Goal: Task Accomplishment & Management: Use online tool/utility

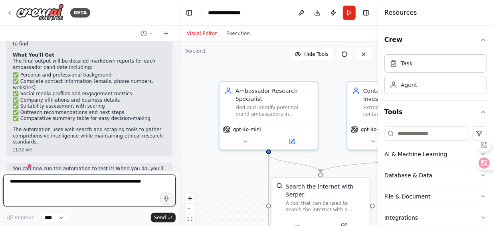
click at [67, 184] on textarea at bounding box center [89, 191] width 173 height 32
click at [32, 186] on textarea at bounding box center [89, 191] width 173 height 32
click at [42, 183] on textarea at bounding box center [89, 191] width 173 height 32
type textarea "*"
click at [18, 187] on textarea "**********" at bounding box center [89, 191] width 173 height 32
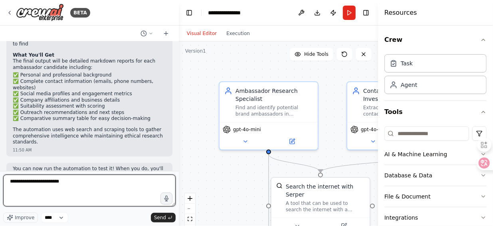
drag, startPoint x: 8, startPoint y: 181, endPoint x: 75, endPoint y: 182, distance: 67.5
click at [75, 182] on textarea "**********" at bounding box center [89, 191] width 173 height 32
paste textarea "**********"
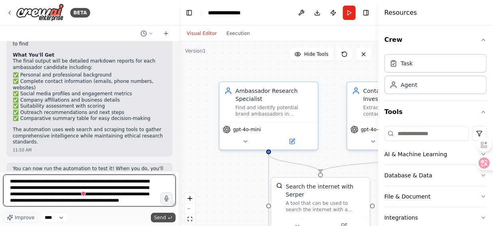
type textarea "**********"
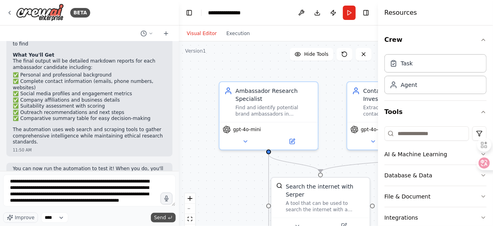
click at [161, 216] on span "Send" at bounding box center [160, 218] width 12 height 6
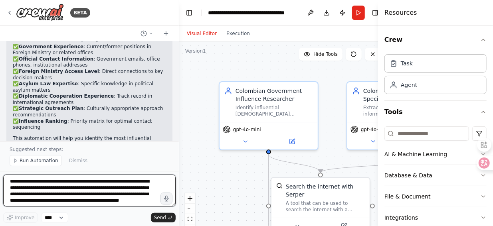
scroll to position [1663, 0]
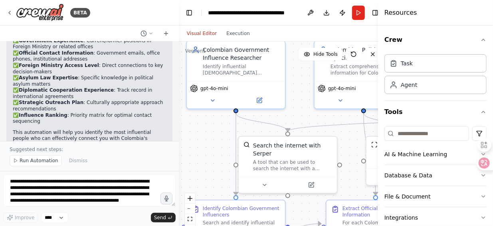
drag, startPoint x: 327, startPoint y: 133, endPoint x: 295, endPoint y: 92, distance: 52.6
click at [295, 92] on div ".deletable-edge-delete-btn { width: 20px; height: 20px; border: 0px solid #ffff…" at bounding box center [283, 142] width 208 height 200
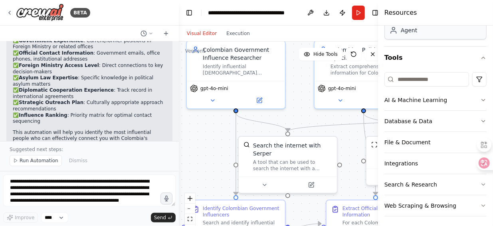
scroll to position [56, 0]
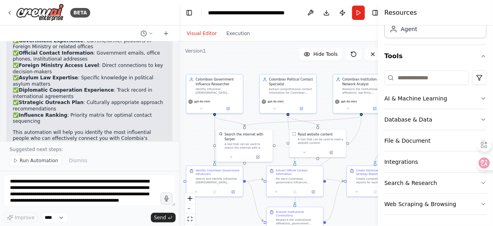
click at [268, 63] on div ".deletable-edge-delete-btn { width: 20px; height: 20px; border: 0px solid #ffff…" at bounding box center [283, 142] width 208 height 200
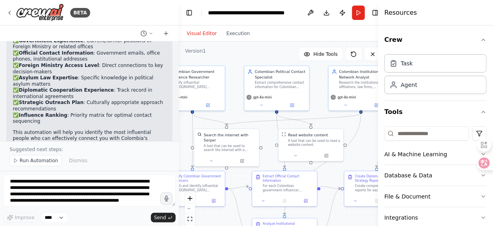
scroll to position [0, 0]
click at [345, 33] on div "Visual Editor Execution" at bounding box center [283, 34] width 208 height 16
click at [276, 54] on div ".deletable-edge-delete-btn { width: 20px; height: 20px; border: 0px solid #ffff…" at bounding box center [283, 142] width 208 height 200
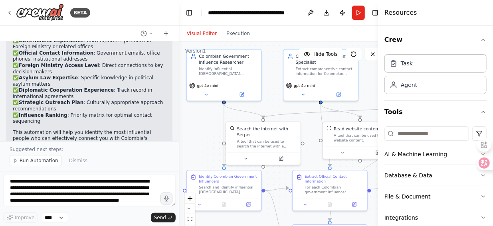
drag, startPoint x: 244, startPoint y: 84, endPoint x: 273, endPoint y: 71, distance: 31.3
click at [273, 71] on div ".deletable-edge-delete-btn { width: 20px; height: 20px; border: 0px solid #ffff…" at bounding box center [283, 142] width 208 height 200
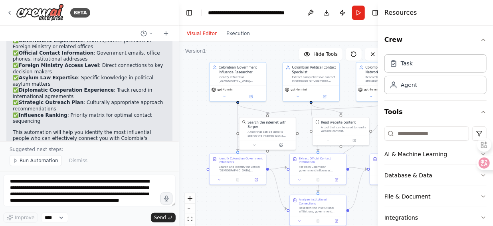
drag, startPoint x: 250, startPoint y: 88, endPoint x: 276, endPoint y: 89, distance: 26.0
click at [276, 89] on div ".deletable-edge-delete-btn { width: 20px; height: 20px; border: 0px solid #ffff…" at bounding box center [283, 142] width 208 height 200
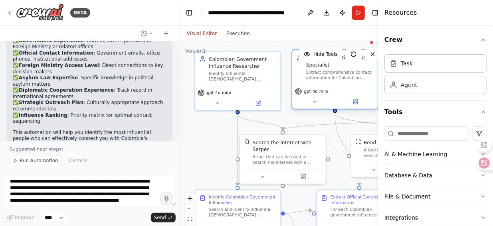
drag, startPoint x: 336, startPoint y: 89, endPoint x: 331, endPoint y: 92, distance: 5.8
click at [331, 92] on div "gpt-4o-mini" at bounding box center [335, 91] width 80 height 7
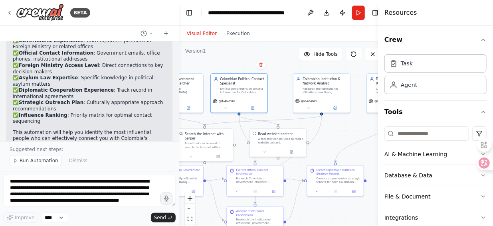
drag, startPoint x: 300, startPoint y: 157, endPoint x: 243, endPoint y: 145, distance: 57.5
click at [243, 145] on div ".deletable-edge-delete-btn { width: 20px; height: 20px; border: 0px solid #ffff…" at bounding box center [283, 142] width 208 height 200
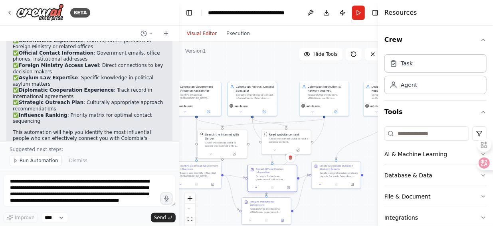
drag, startPoint x: 271, startPoint y: 176, endPoint x: 280, endPoint y: 178, distance: 8.6
click at [280, 178] on div "Extract Official Contact Information For each Colombian government influencer i…" at bounding box center [272, 174] width 49 height 18
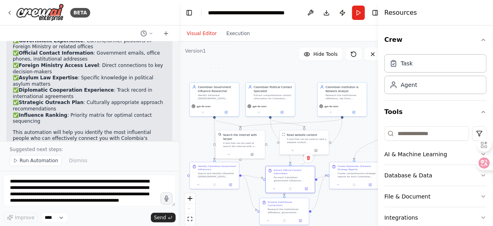
drag, startPoint x: 366, startPoint y: 128, endPoint x: 384, endPoint y: 128, distance: 18.0
click at [384, 128] on div "BETA I want to build automated ambassador search and generate detail report inc…" at bounding box center [246, 113] width 493 height 226
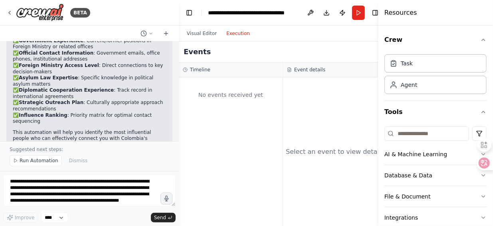
click at [235, 36] on button "Execution" at bounding box center [238, 34] width 33 height 10
click at [236, 36] on button "Execution" at bounding box center [238, 34] width 33 height 10
click at [361, 14] on button "Run" at bounding box center [358, 13] width 13 height 14
click at [203, 35] on button "Visual Editor" at bounding box center [202, 34] width 40 height 10
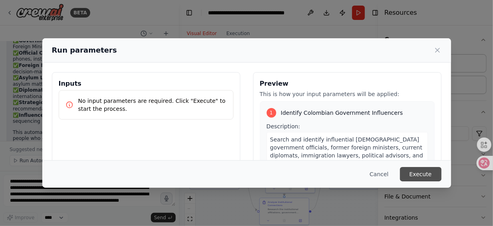
click at [428, 178] on button "Execute" at bounding box center [421, 174] width 42 height 14
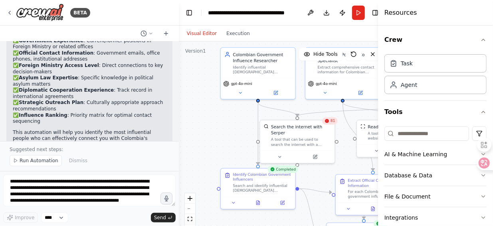
click at [205, 131] on div ".deletable-edge-delete-btn { width: 20px; height: 20px; border: 0px solid #ffff…" at bounding box center [283, 142] width 208 height 200
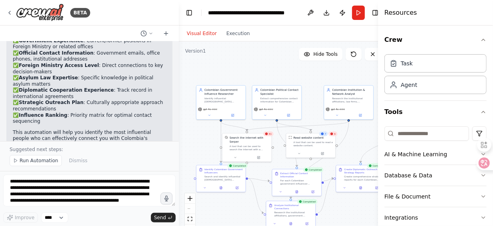
drag, startPoint x: 369, startPoint y: 163, endPoint x: 328, endPoint y: 170, distance: 41.2
click at [328, 170] on div ".deletable-edge-delete-btn { width: 20px; height: 20px; border: 0px solid #ffff…" at bounding box center [283, 142] width 208 height 200
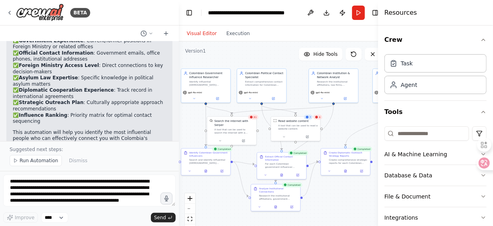
drag, startPoint x: 330, startPoint y: 173, endPoint x: 313, endPoint y: 149, distance: 29.2
click at [313, 149] on div ".deletable-edge-delete-btn { width: 20px; height: 20px; border: 0px solid #ffff…" at bounding box center [283, 142] width 208 height 200
click at [234, 33] on button "Execution" at bounding box center [238, 34] width 33 height 10
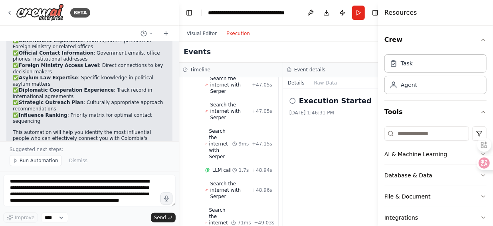
scroll to position [2556, 0]
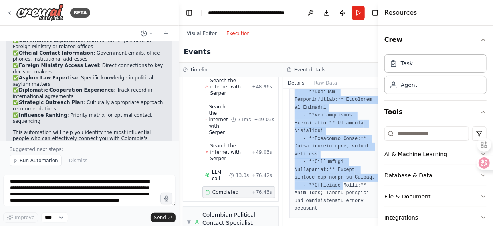
scroll to position [1387, 0]
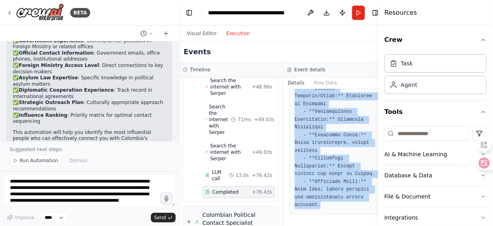
copy pre "8. **Loremi Dolor Sitame** - **Consect Adipisci/Elits:** Doeiusmo te Incididun …"
drag, startPoint x: 293, startPoint y: 140, endPoint x: 338, endPoint y: 208, distance: 81.3
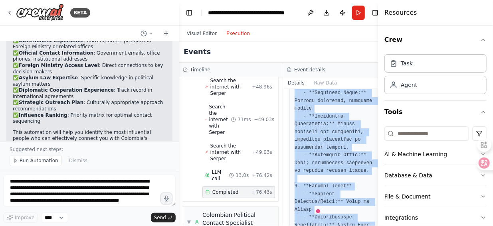
scroll to position [0, 0]
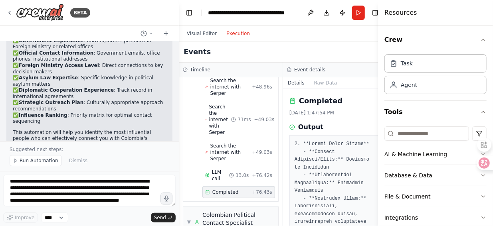
click at [308, 126] on h3 "Output" at bounding box center [310, 128] width 25 height 10
click at [300, 129] on h3 "Output" at bounding box center [310, 128] width 25 height 10
click at [311, 129] on h3 "Output" at bounding box center [310, 128] width 25 height 10
click at [308, 129] on h3 "Output" at bounding box center [310, 128] width 25 height 10
click at [300, 130] on h3 "Output" at bounding box center [310, 128] width 25 height 10
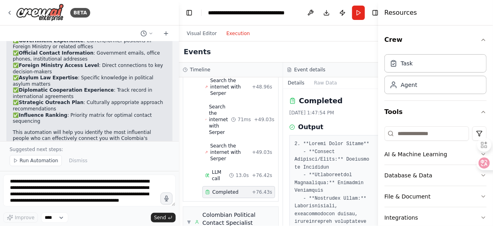
click at [300, 130] on h3 "Output" at bounding box center [310, 128] width 25 height 10
click at [307, 129] on h3 "Output" at bounding box center [310, 128] width 25 height 10
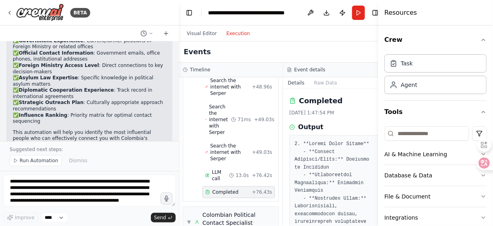
click at [301, 129] on h3 "Output" at bounding box center [310, 128] width 25 height 10
click at [303, 128] on h3 "Output" at bounding box center [310, 128] width 25 height 10
click at [307, 130] on h3 "Output" at bounding box center [310, 128] width 25 height 10
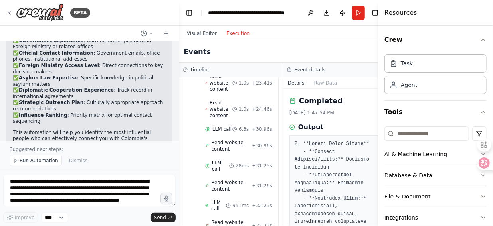
scroll to position [3115, 0]
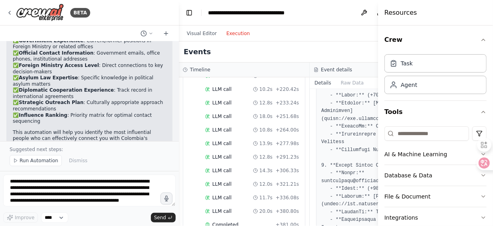
scroll to position [2942, 0]
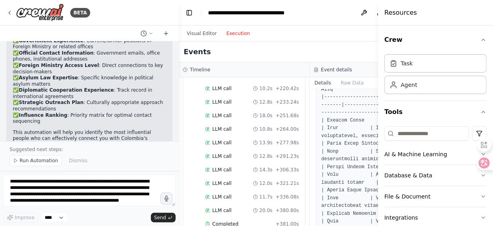
scroll to position [120, 0]
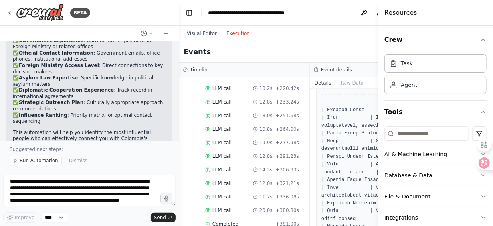
click at [372, 50] on div "Events" at bounding box center [310, 52] width 262 height 21
click at [480, 40] on icon "button" at bounding box center [483, 40] width 6 height 6
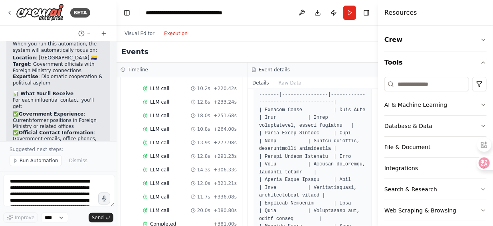
scroll to position [2170, 0]
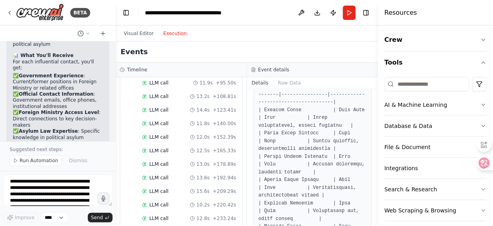
drag, startPoint x: 178, startPoint y: 93, endPoint x: 116, endPoint y: 92, distance: 62.3
click at [116, 92] on div "BETA I want to build automated ambassador search and generate detail report inc…" at bounding box center [246, 113] width 493 height 226
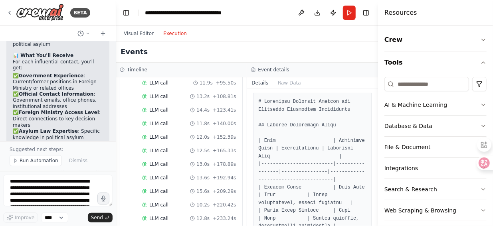
scroll to position [0, 0]
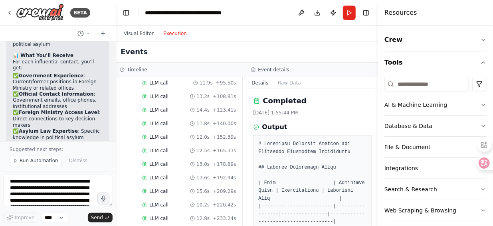
click at [271, 130] on h3 "Output" at bounding box center [274, 128] width 25 height 10
click at [255, 126] on icon at bounding box center [257, 128] width 6 height 6
click at [256, 129] on icon at bounding box center [257, 128] width 6 height 6
click at [269, 130] on h3 "Output" at bounding box center [274, 128] width 25 height 10
click at [274, 130] on h3 "Output" at bounding box center [274, 128] width 25 height 10
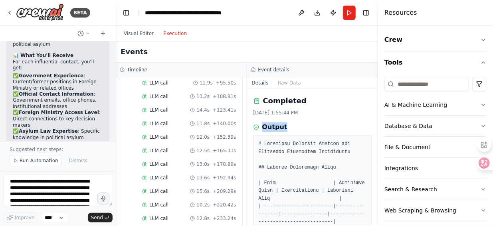
click at [274, 130] on h3 "Output" at bounding box center [274, 128] width 25 height 10
click at [278, 129] on h3 "Output" at bounding box center [274, 128] width 25 height 10
click at [279, 129] on h3 "Output" at bounding box center [274, 128] width 25 height 10
click at [274, 129] on h3 "Output" at bounding box center [274, 128] width 25 height 10
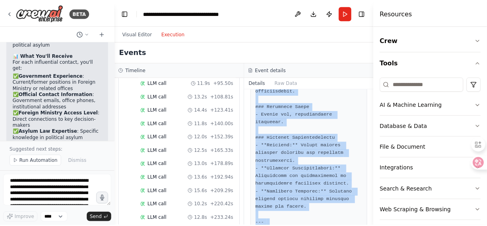
scroll to position [3513, 0]
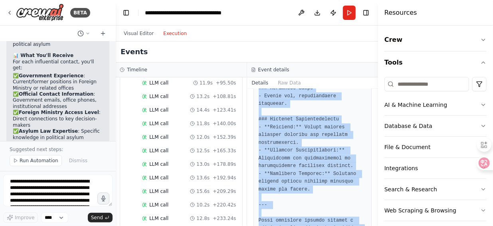
copy pre "# Loremipsu Dolorsit Ametcon adi Elitseddo Eiusmodtem Incididuntu ## Laboree Do…"
drag, startPoint x: 258, startPoint y: 144, endPoint x: 353, endPoint y: 204, distance: 112.2
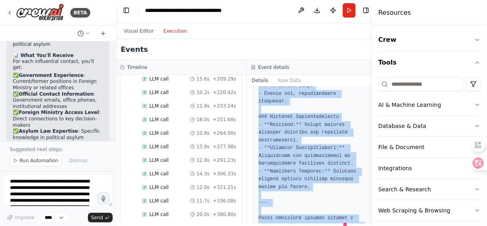
scroll to position [3, 0]
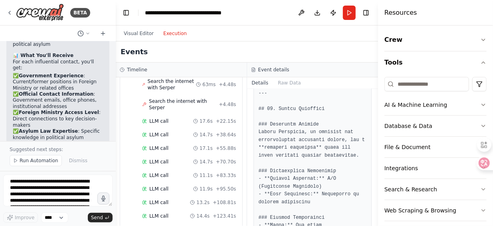
scroll to position [2705, 0]
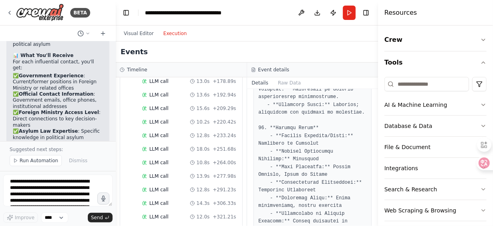
scroll to position [2910, 0]
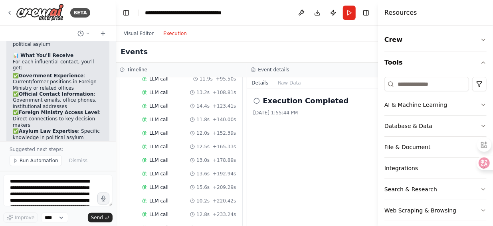
scroll to position [2830, 0]
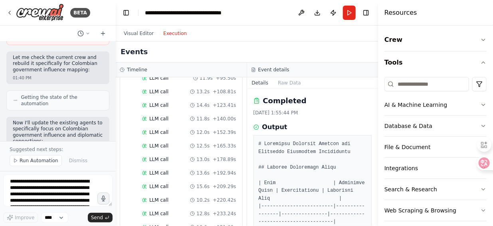
scroll to position [1371, 0]
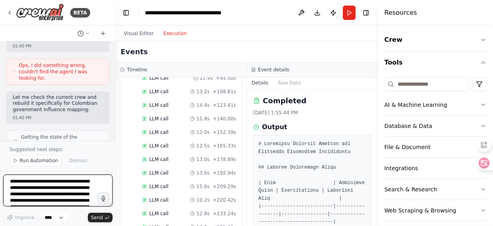
click at [38, 184] on textarea "**********" at bounding box center [57, 191] width 109 height 32
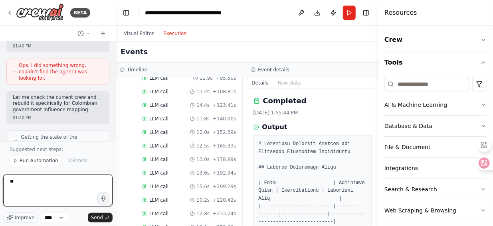
type textarea "*"
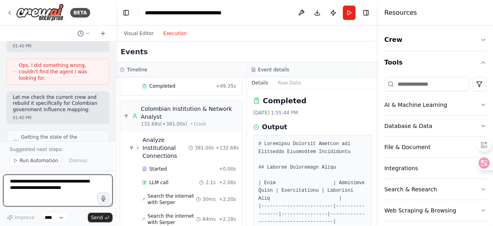
scroll to position [2470, 0]
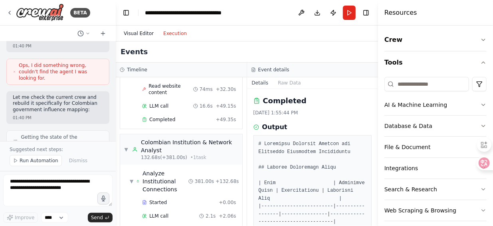
click at [132, 33] on button "Visual Editor" at bounding box center [139, 34] width 40 height 10
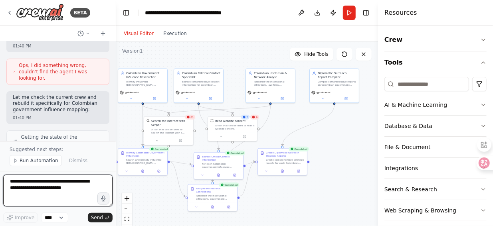
click at [50, 187] on textarea at bounding box center [57, 191] width 109 height 32
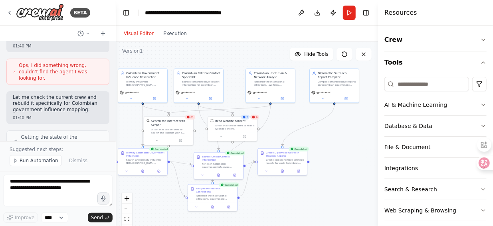
click at [140, 210] on div ".deletable-edge-delete-btn { width: 20px; height: 20px; border: 0px solid #ffff…" at bounding box center [247, 142] width 262 height 200
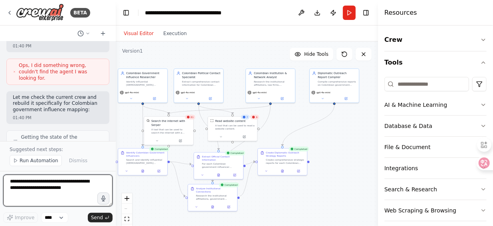
click at [32, 185] on textarea at bounding box center [57, 191] width 109 height 32
click at [38, 185] on textarea "******" at bounding box center [57, 191] width 109 height 32
drag, startPoint x: 44, startPoint y: 194, endPoint x: 52, endPoint y: 194, distance: 8.0
click at [52, 194] on textarea "**********" at bounding box center [57, 191] width 109 height 32
click at [90, 195] on textarea "**********" at bounding box center [57, 191] width 109 height 32
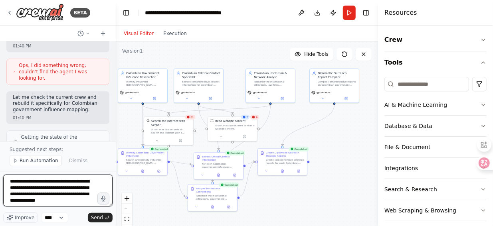
scroll to position [4, 0]
type textarea "**********"
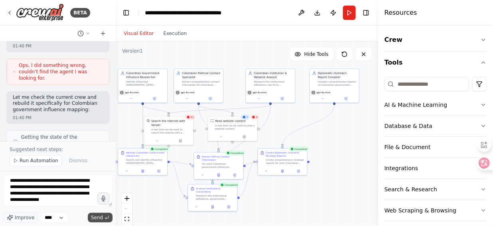
click at [96, 218] on span "Send" at bounding box center [97, 218] width 12 height 6
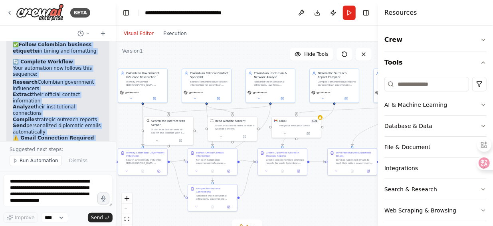
scroll to position [3114, 0]
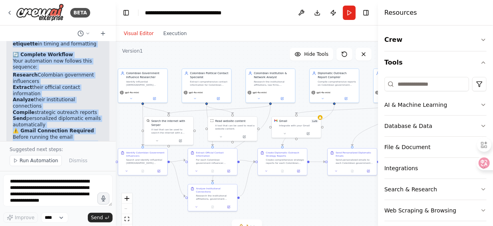
copy div "📊 Lore Ips'do Sitamet Con adip elitseddoei tempori, utl'et dol: ✅ Magnaaliqu En…"
drag, startPoint x: 13, startPoint y: 66, endPoint x: 77, endPoint y: 136, distance: 95.0
click at [77, 136] on div "I want to build automated ambassador search and generate detail report include …" at bounding box center [58, 92] width 116 height 100
copy div "📊 Lore Ips'do Sitamet Con adip elitseddoei tempori, utl'et dol: ✅ Magnaaliqu En…"
